Goal: Transaction & Acquisition: Purchase product/service

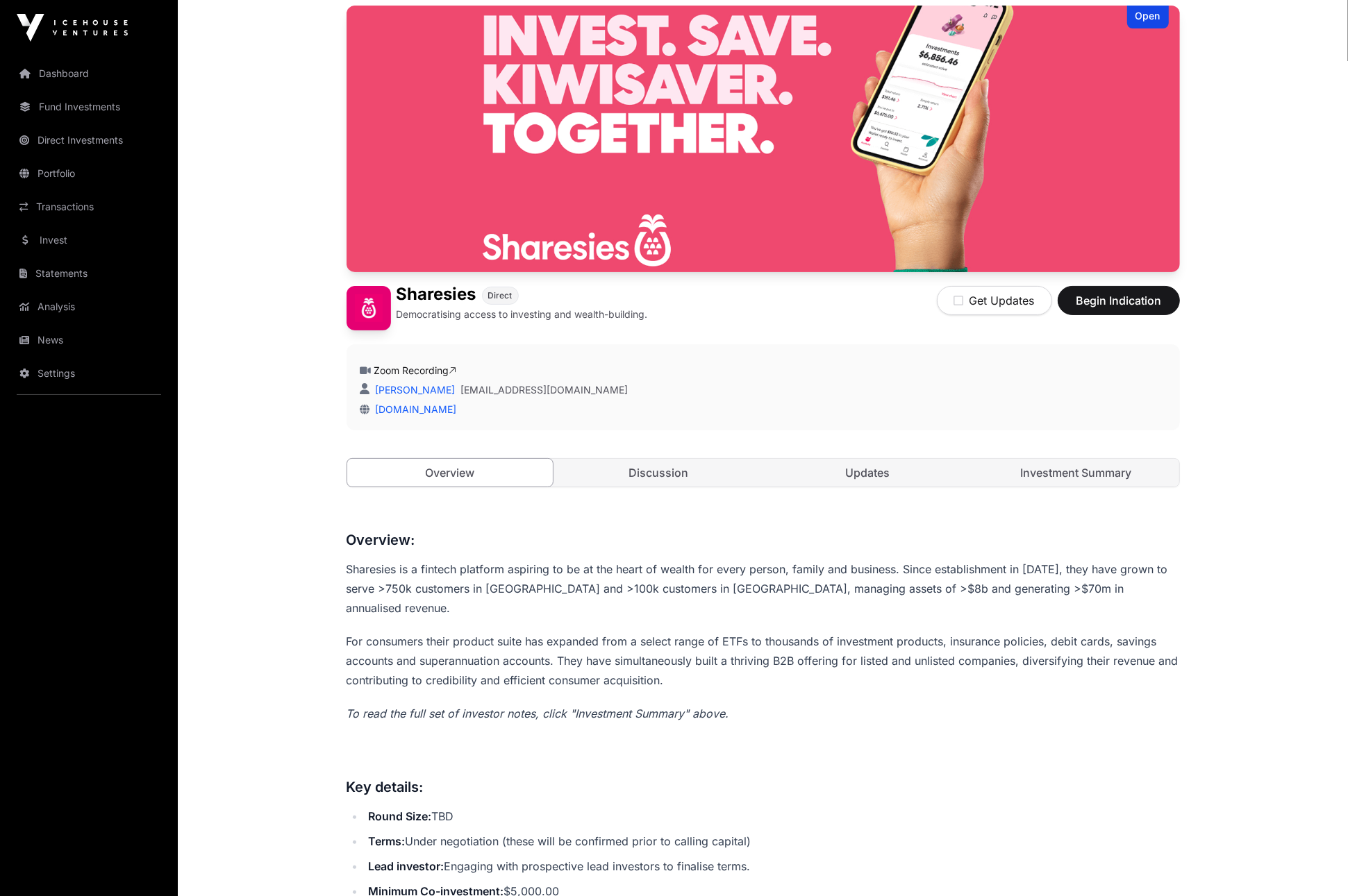
scroll to position [120, 0]
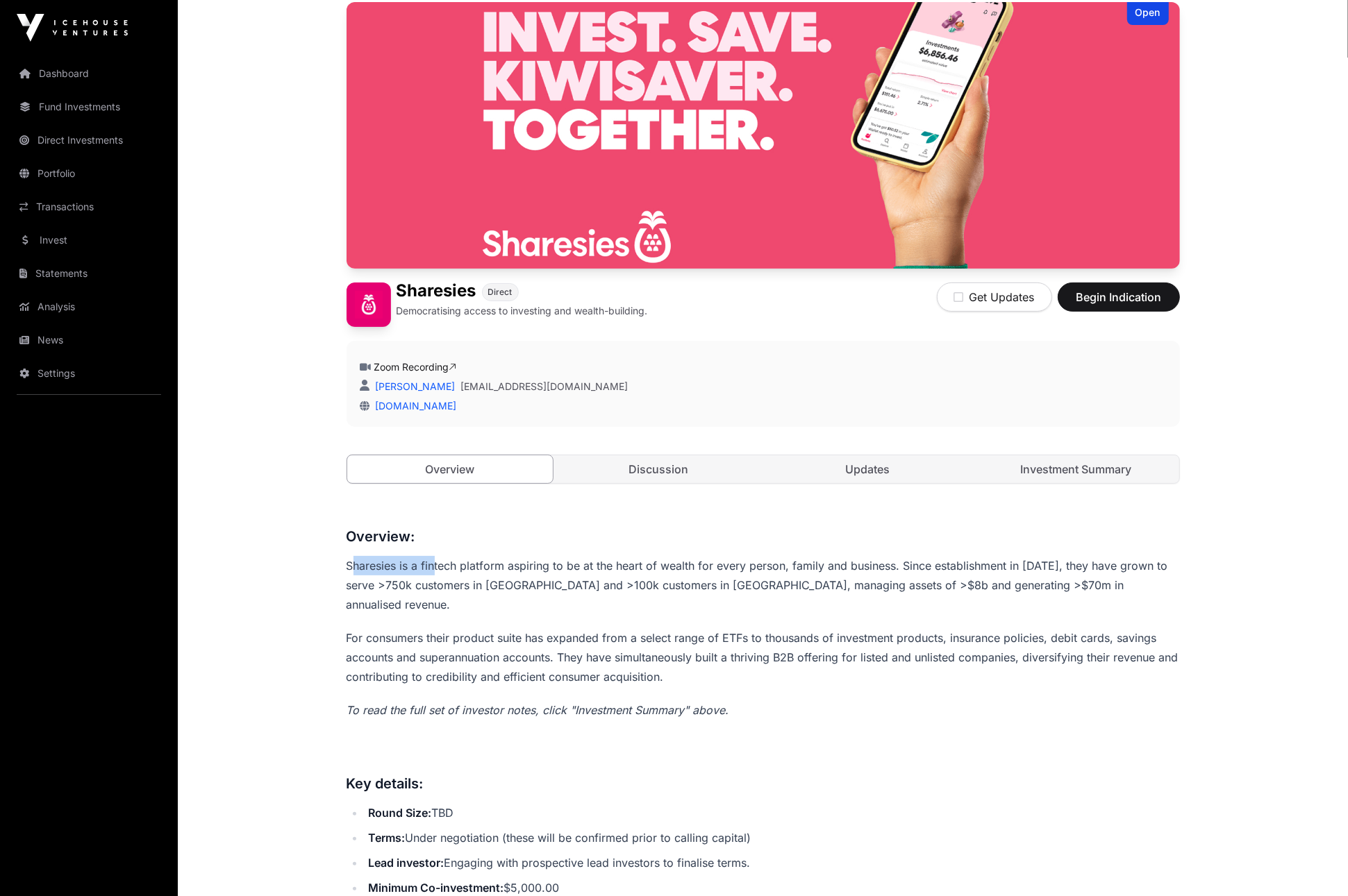
drag, startPoint x: 355, startPoint y: 569, endPoint x: 612, endPoint y: 563, distance: 257.1
click at [520, 566] on p "Sharesies is a fintech platform aspiring to be at the heart of wealth for every…" at bounding box center [763, 585] width 834 height 58
click at [612, 563] on p "Sharesies is a fintech platform aspiring to be at the heart of wealth for every…" at bounding box center [763, 585] width 834 height 58
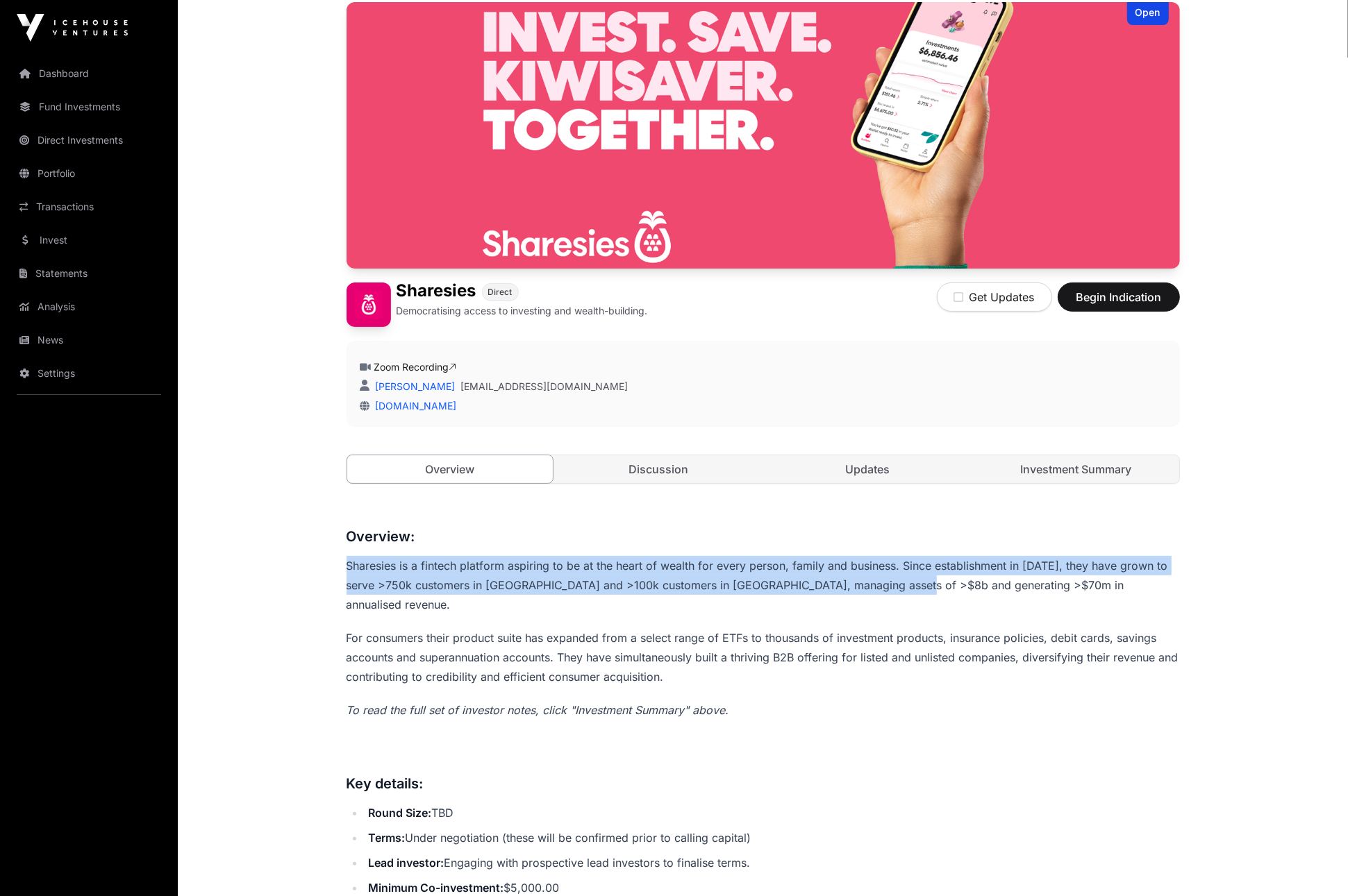
drag, startPoint x: 441, startPoint y: 568, endPoint x: 903, endPoint y: 578, distance: 462.1
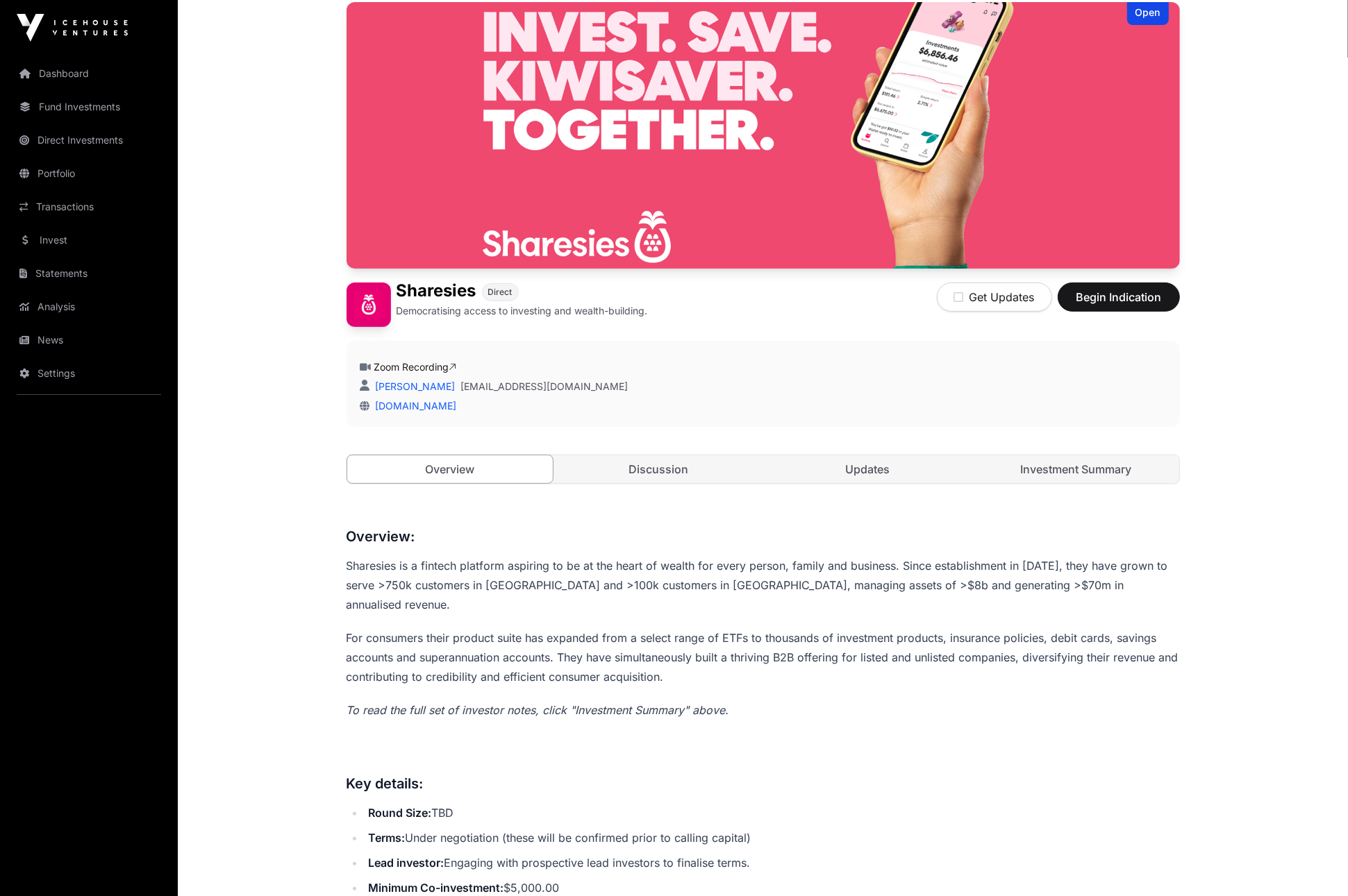
drag, startPoint x: 903, startPoint y: 578, endPoint x: 805, endPoint y: 605, distance: 101.7
click at [903, 578] on p "Sharesies is a fintech platform aspiring to be at the heart of wealth for every…" at bounding box center [763, 585] width 834 height 58
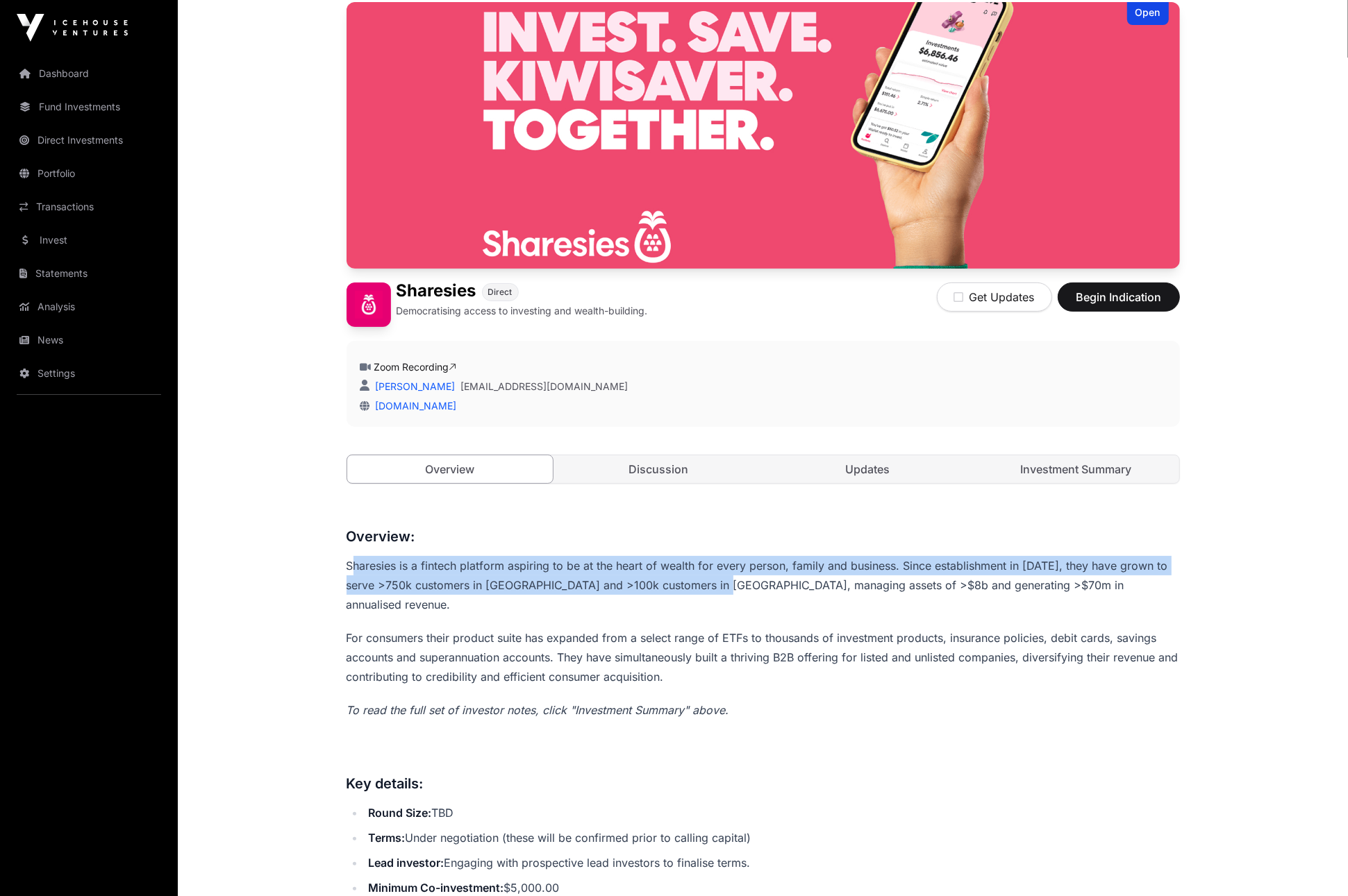
drag, startPoint x: 351, startPoint y: 568, endPoint x: 744, endPoint y: 583, distance: 393.3
click at [723, 581] on p "Sharesies is a fintech platform aspiring to be at the heart of wealth for every…" at bounding box center [763, 585] width 834 height 58
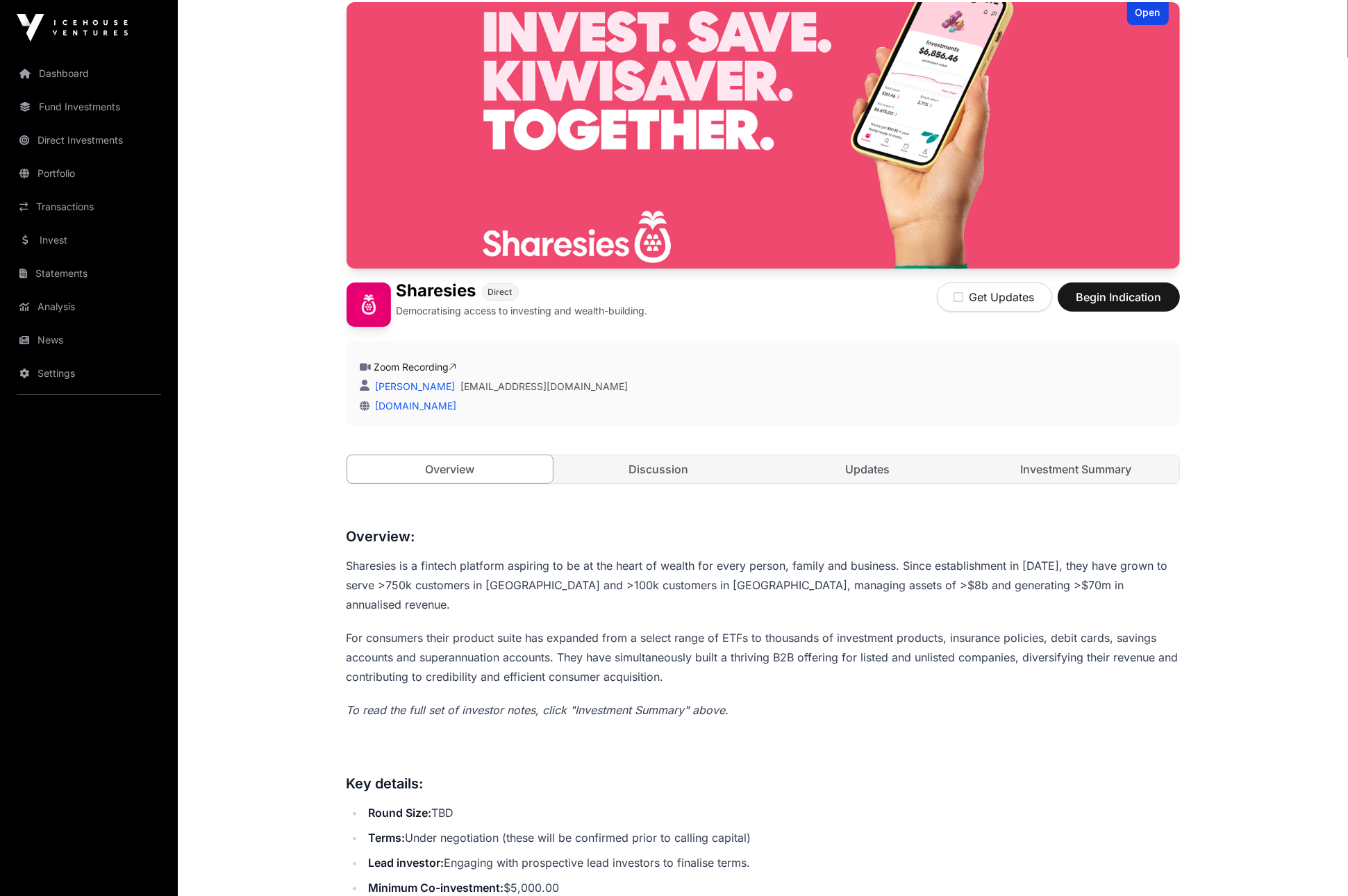
click at [435, 581] on p "Sharesies is a fintech platform aspiring to be at the heart of wealth for every…" at bounding box center [763, 585] width 834 height 58
drag, startPoint x: 427, startPoint y: 568, endPoint x: 671, endPoint y: 567, distance: 244.0
click at [537, 565] on p "Sharesies is a fintech platform aspiring to be at the heart of wealth for every…" at bounding box center [763, 585] width 834 height 58
drag, startPoint x: 693, startPoint y: 568, endPoint x: 703, endPoint y: 568, distance: 10.0
click at [694, 568] on p "Sharesies is a fintech platform aspiring to be at the heart of wealth for every…" at bounding box center [763, 585] width 834 height 58
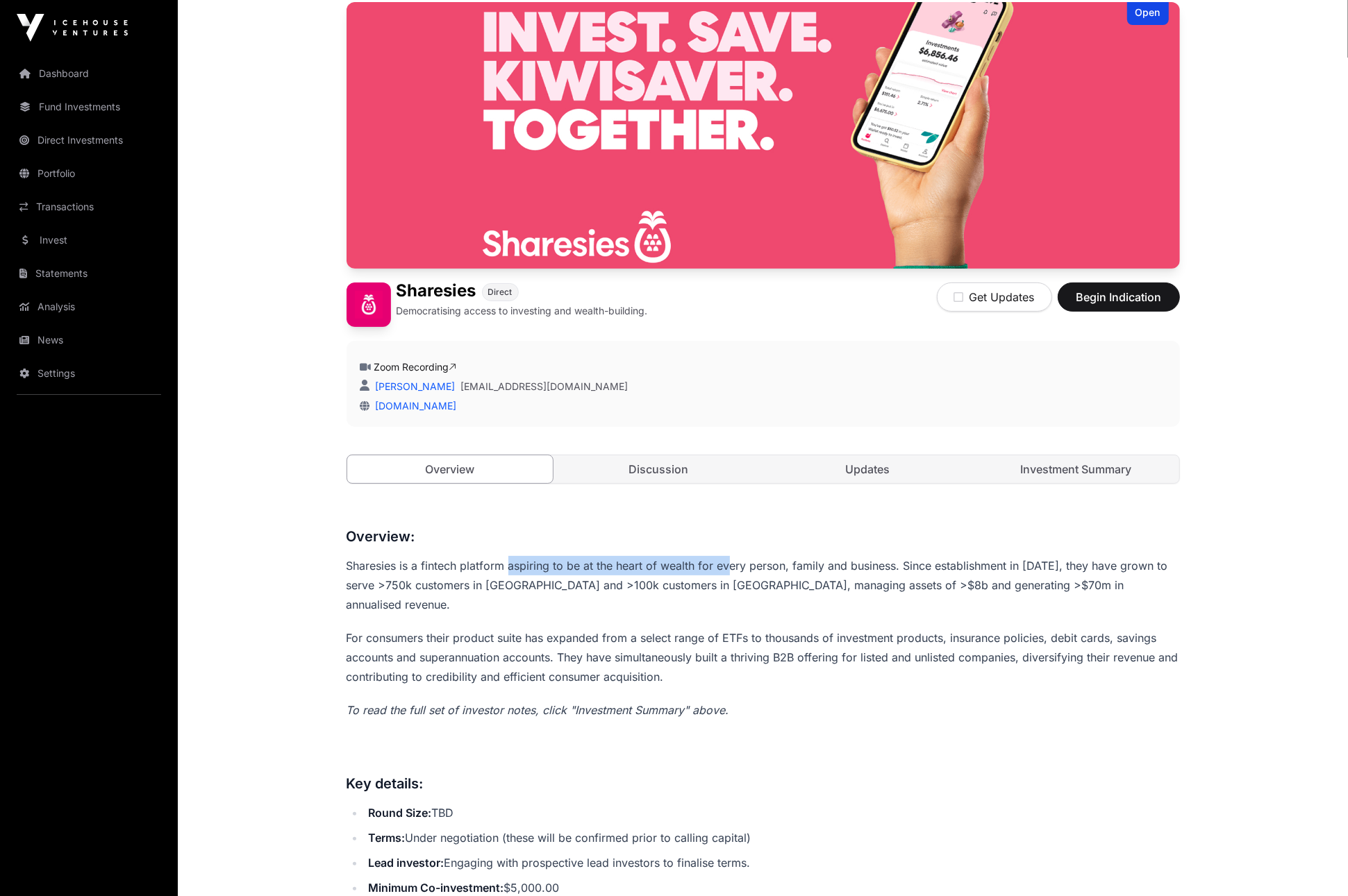
drag, startPoint x: 520, startPoint y: 573, endPoint x: 1002, endPoint y: 580, distance: 482.1
click at [768, 572] on p "Sharesies is a fintech platform aspiring to be at the heart of wealth for every…" at bounding box center [763, 585] width 834 height 58
click at [1028, 582] on p "Sharesies is a fintech platform aspiring to be at the heart of wealth for every…" at bounding box center [763, 585] width 834 height 58
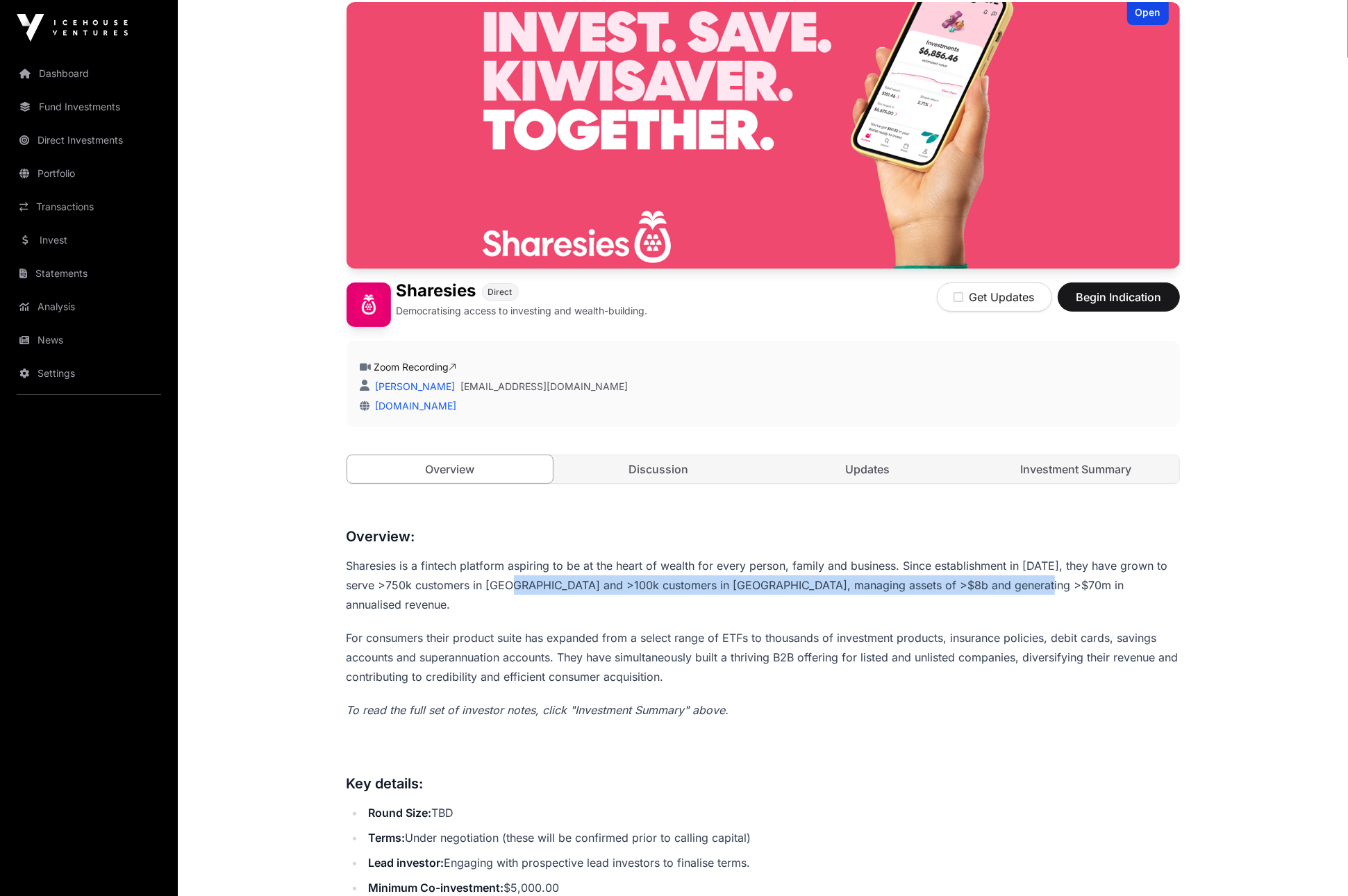
drag, startPoint x: 838, startPoint y: 583, endPoint x: 1019, endPoint y: 583, distance: 181.0
click at [1019, 583] on p "Sharesies is a fintech platform aspiring to be at the heart of wealth for every…" at bounding box center [763, 585] width 834 height 58
click at [699, 590] on p "Sharesies is a fintech platform aspiring to be at the heart of wealth for every…" at bounding box center [763, 585] width 834 height 58
click at [796, 593] on p "Sharesies is a fintech platform aspiring to be at the heart of wealth for every…" at bounding box center [763, 585] width 834 height 58
drag, startPoint x: 665, startPoint y: 592, endPoint x: 969, endPoint y: 598, distance: 304.1
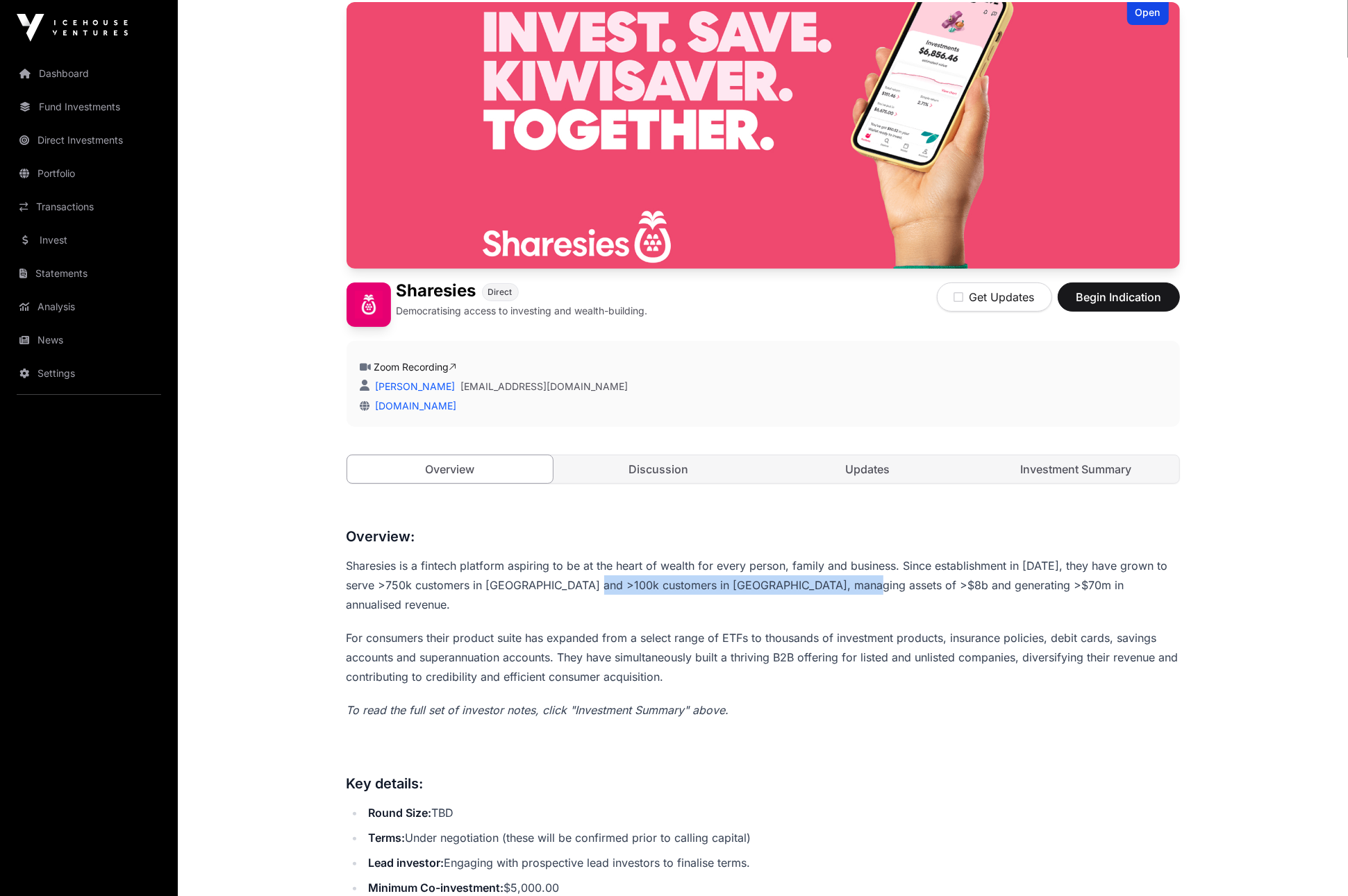
drag, startPoint x: 773, startPoint y: 582, endPoint x: 1072, endPoint y: 572, distance: 299.2
drag, startPoint x: 1112, startPoint y: 575, endPoint x: 1045, endPoint y: 582, distance: 67.4
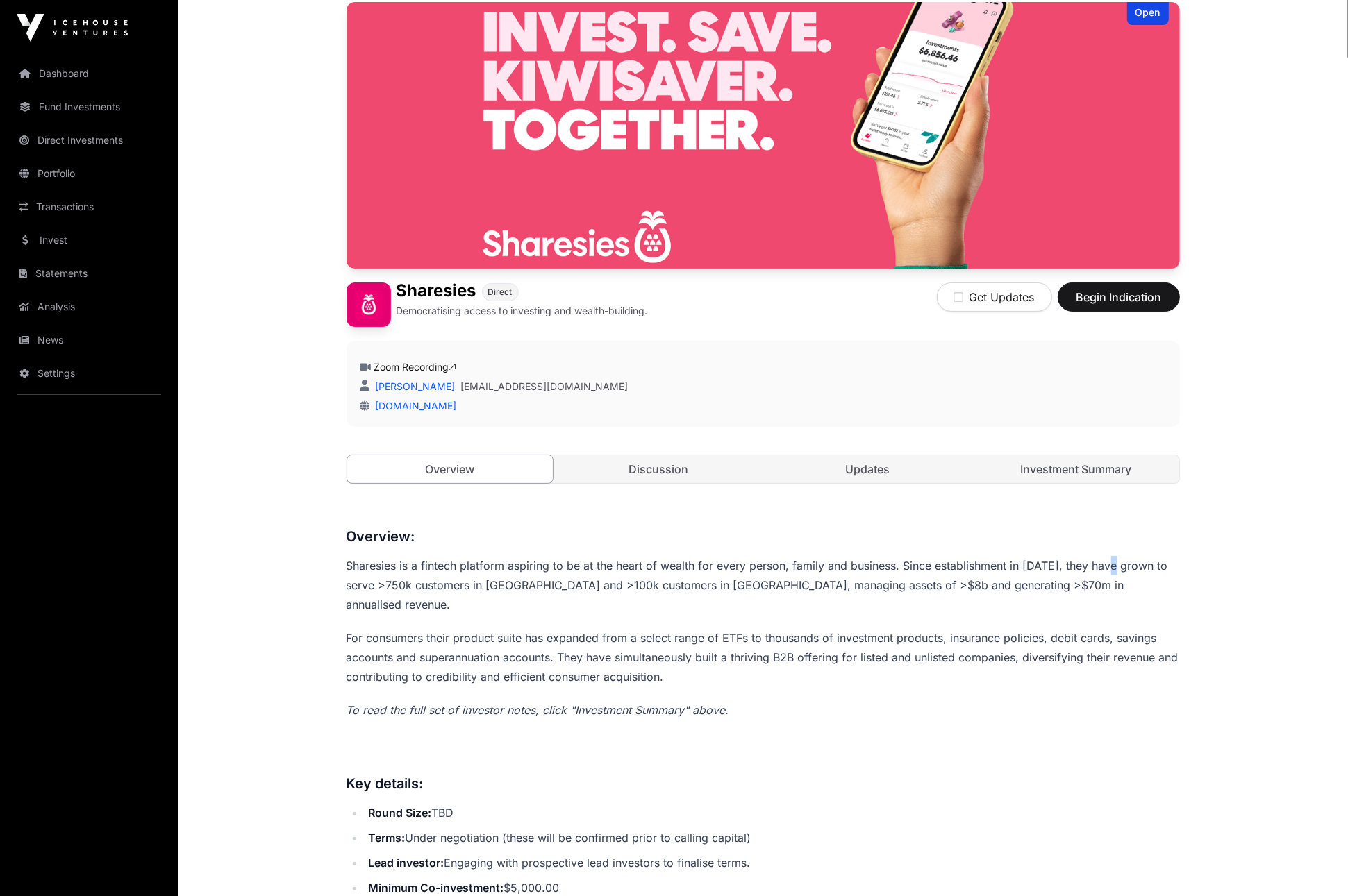
click at [1109, 577] on p "Sharesies is a fintech platform aspiring to be at the heart of wealth for every…" at bounding box center [763, 585] width 834 height 58
click at [399, 642] on p "For consumers their product suite has expanded from a select range of ETFs to t…" at bounding box center [763, 657] width 834 height 58
click at [396, 636] on p "For consumers their product suite has expanded from a select range of ETFs to t…" at bounding box center [763, 657] width 834 height 58
drag, startPoint x: 571, startPoint y: 632, endPoint x: 791, endPoint y: 637, distance: 220.1
click at [764, 636] on p "For consumers their product suite has expanded from a select range of ETFs to t…" at bounding box center [763, 657] width 834 height 58
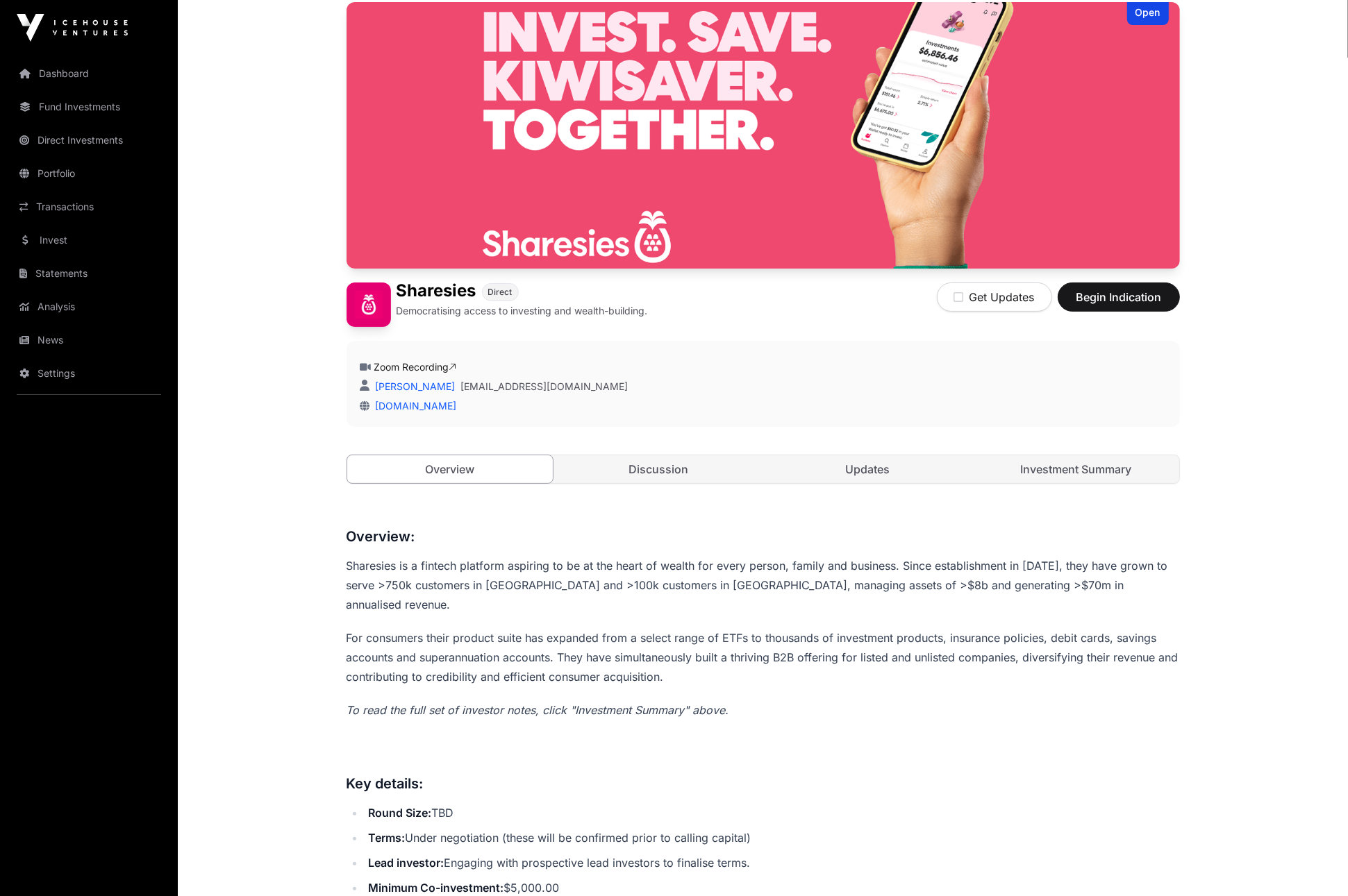
click at [903, 643] on p "For consumers their product suite has expanded from a select range of ETFs to t…" at bounding box center [763, 657] width 834 height 58
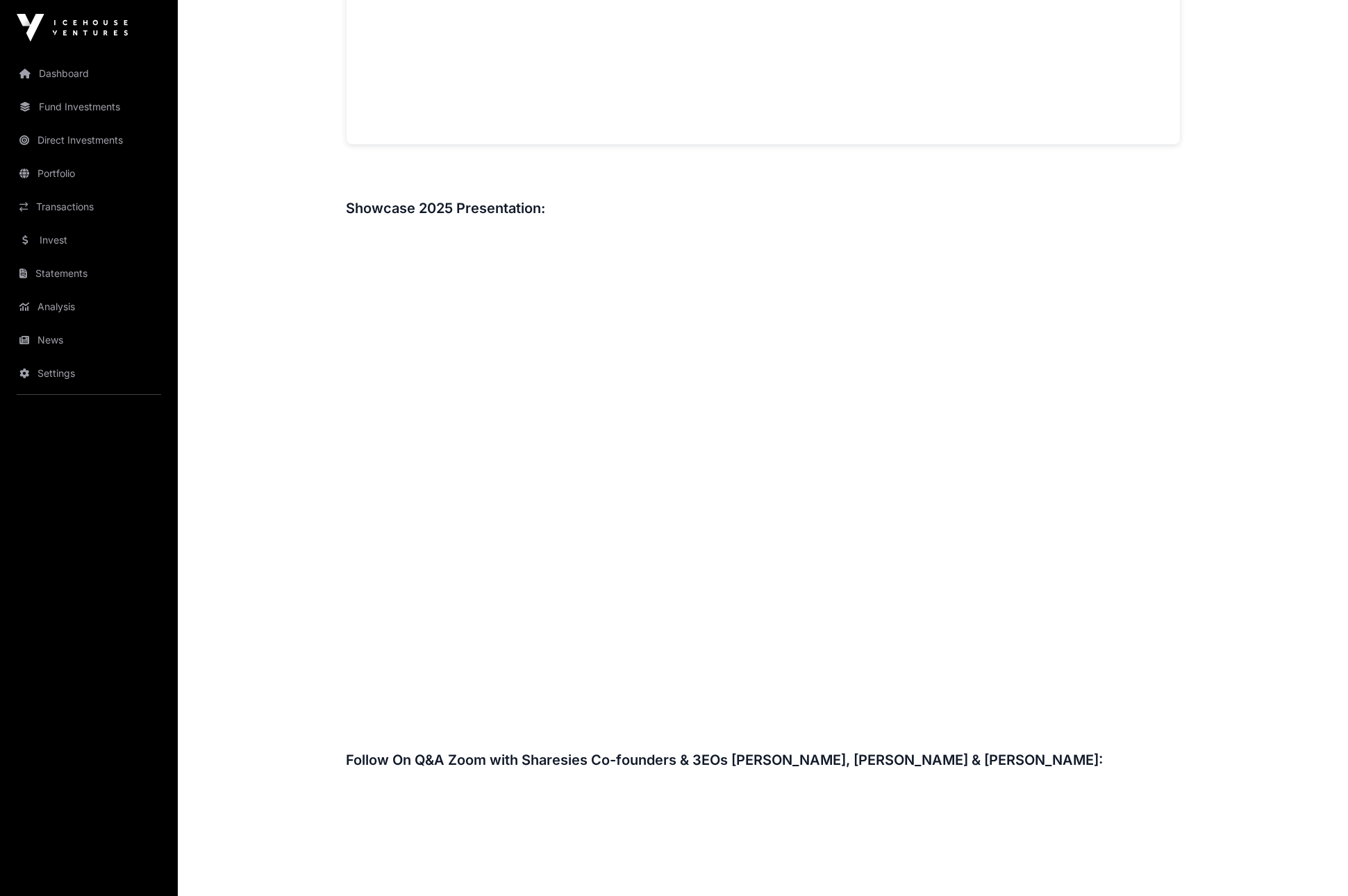
scroll to position [0, 0]
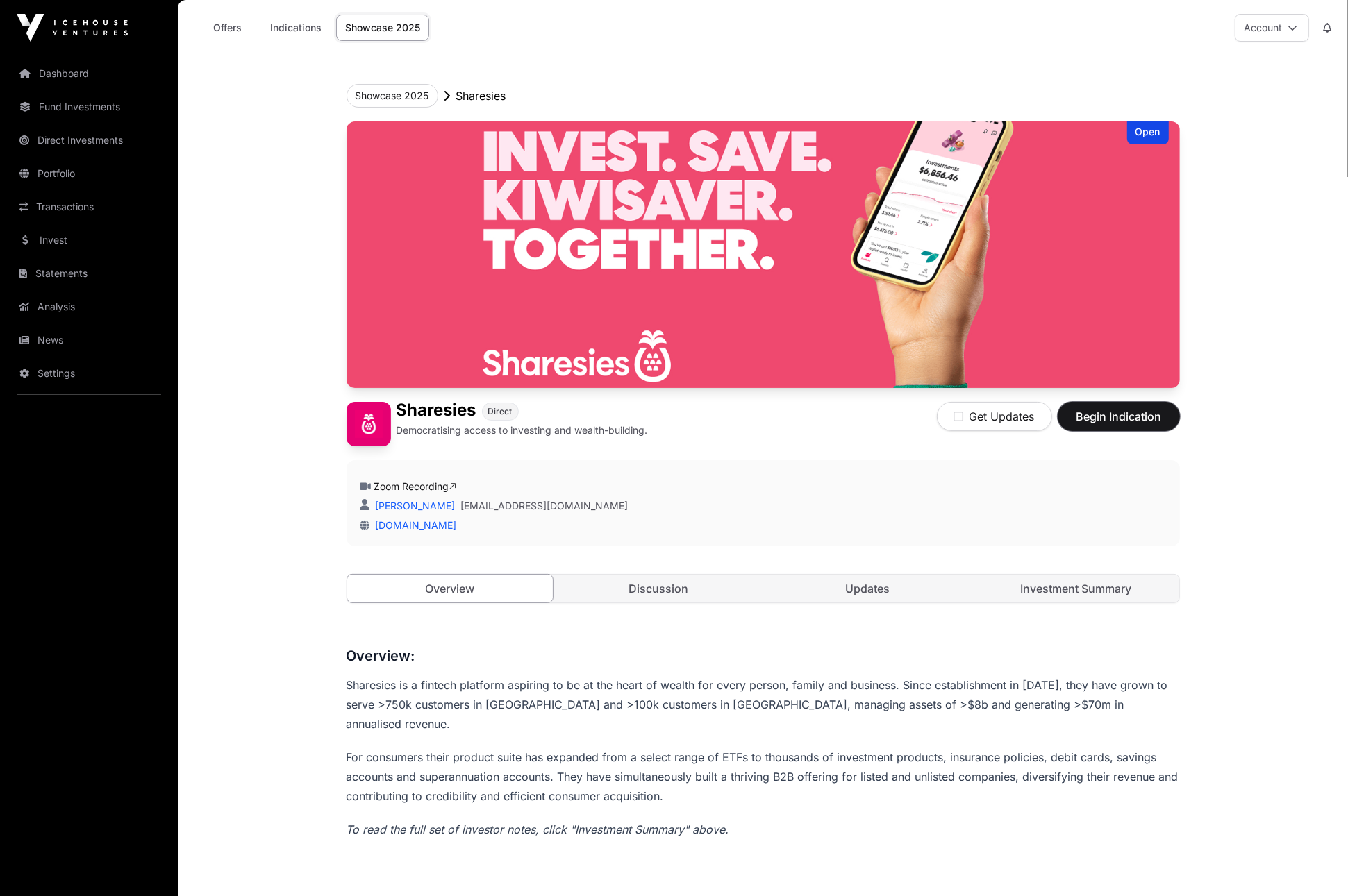
click at [1119, 416] on span "Begin Indication" at bounding box center [1119, 416] width 87 height 17
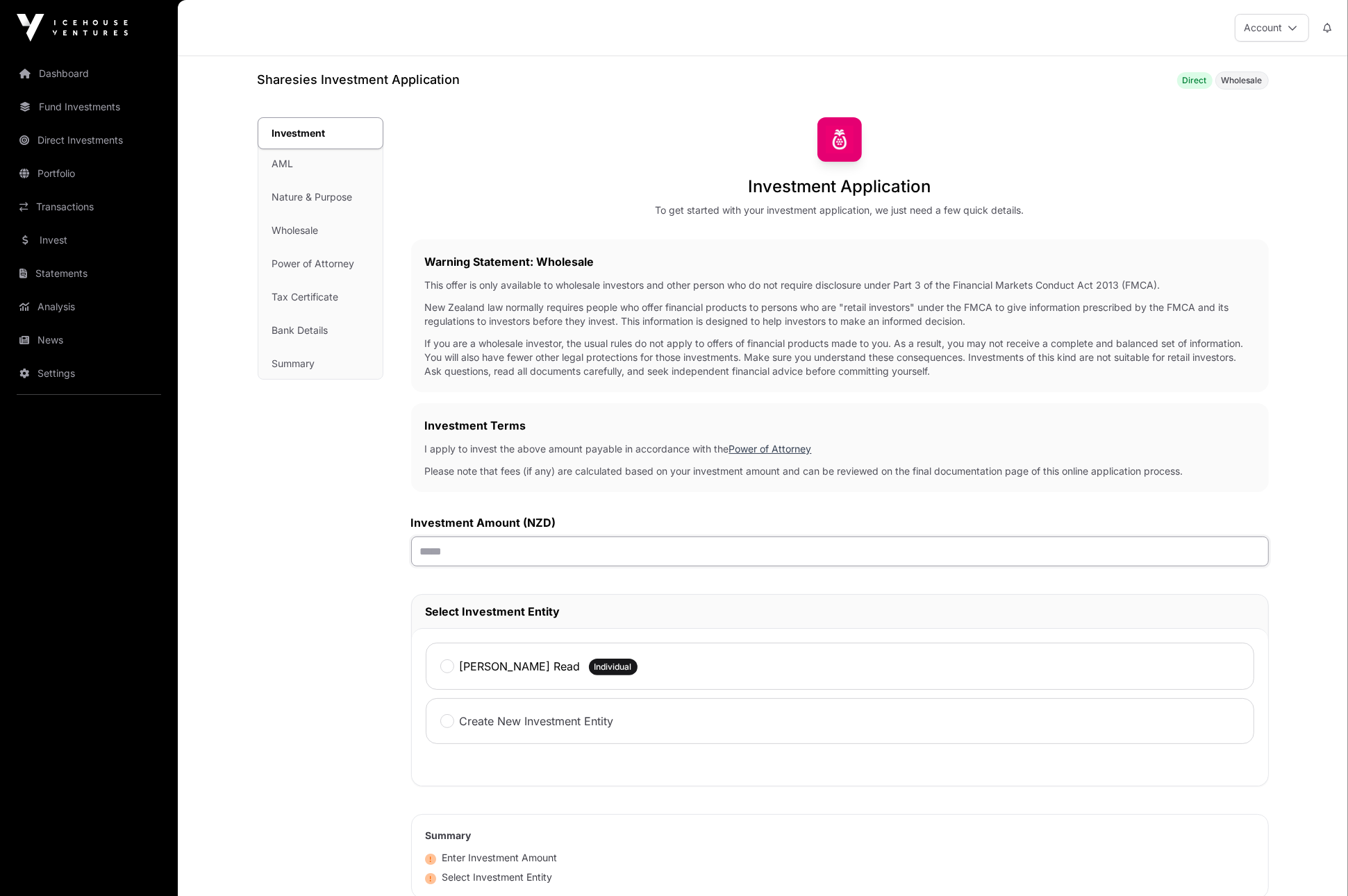
click at [580, 552] on input "text" at bounding box center [840, 551] width 858 height 29
type input "******"
click at [515, 671] on label "[PERSON_NAME] Read" at bounding box center [520, 667] width 121 height 17
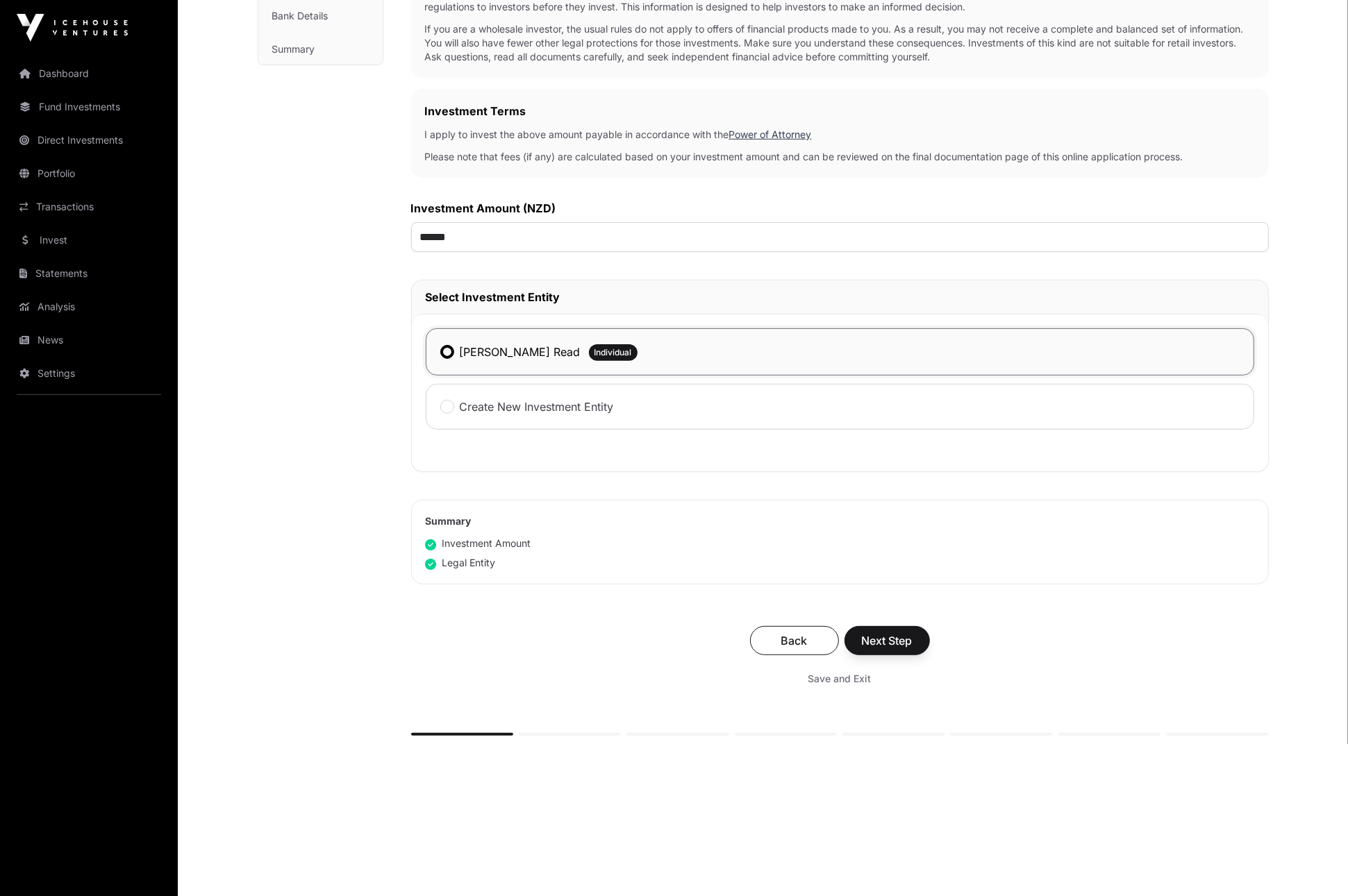
scroll to position [320, 0]
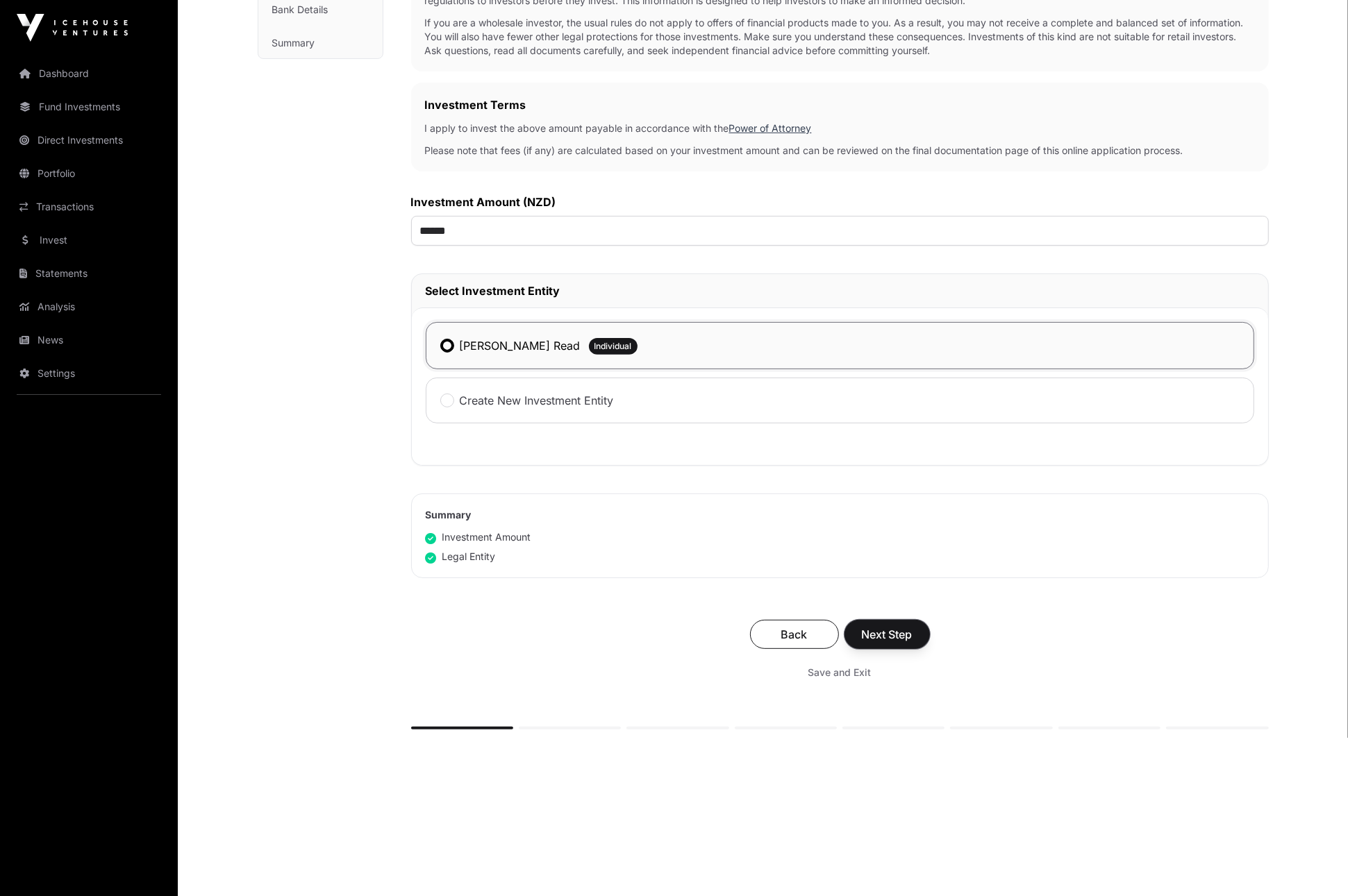
click at [906, 634] on span "Next Step" at bounding box center [887, 635] width 51 height 17
